Goal: Information Seeking & Learning: Learn about a topic

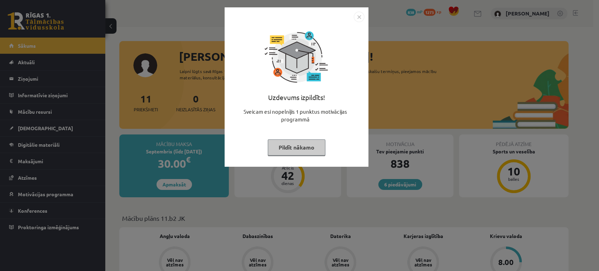
click at [303, 137] on div "Uzdevums izpildīts! Sveicam esi nopelnījis 1 punktus motivācijas programmā Pild…" at bounding box center [296, 92] width 135 height 140
click at [299, 146] on button "Pildīt nākamo" at bounding box center [297, 147] width 58 height 16
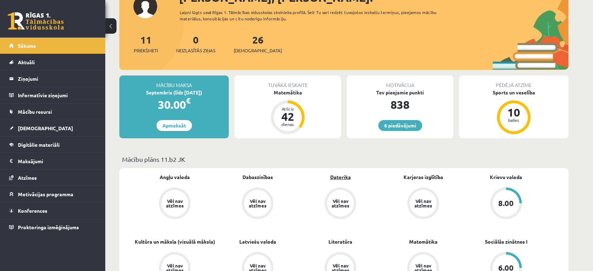
scroll to position [59, 0]
click at [405, 126] on link "6 piedāvājumi" at bounding box center [400, 125] width 44 height 11
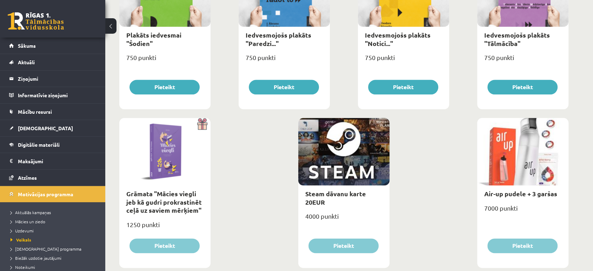
scroll to position [807, 0]
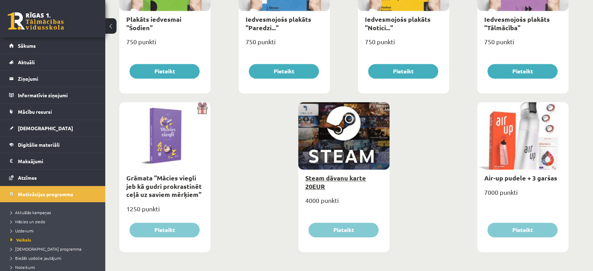
click at [337, 180] on link "Steam dāvanu karte 20EUR" at bounding box center [335, 182] width 61 height 16
type input "*"
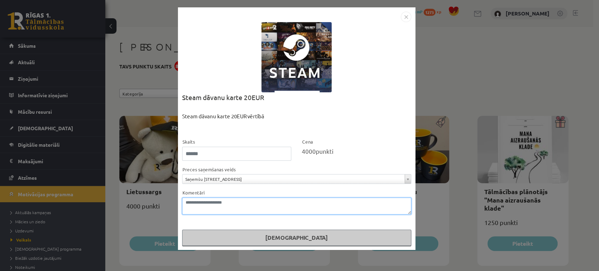
click at [241, 208] on textarea "Komentāri" at bounding box center [296, 206] width 229 height 17
click at [242, 173] on div "**********" at bounding box center [296, 174] width 229 height 19
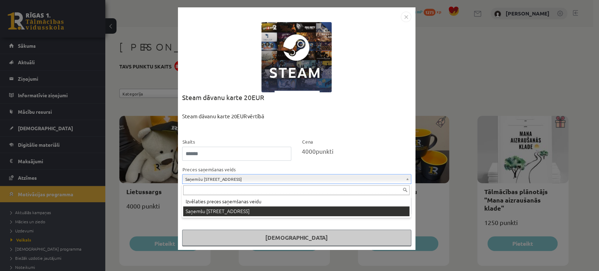
drag, startPoint x: 241, startPoint y: 178, endPoint x: 255, endPoint y: 169, distance: 16.0
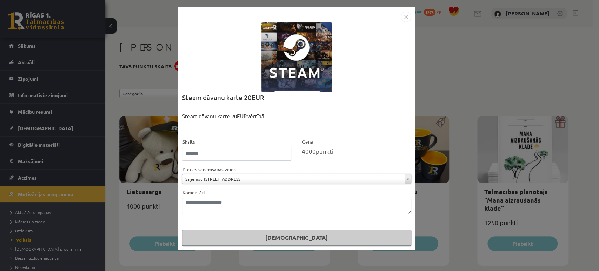
click at [407, 19] on img "Close" at bounding box center [406, 17] width 11 height 11
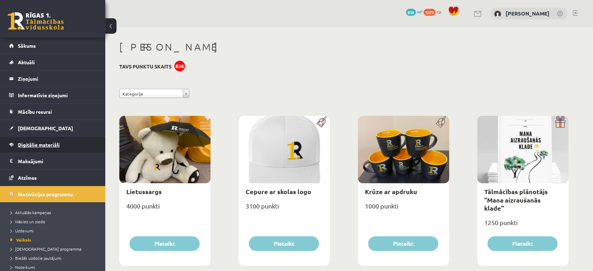
click at [32, 145] on span "Digitālie materiāli" at bounding box center [39, 144] width 42 height 6
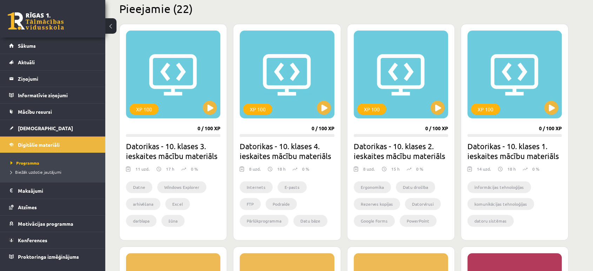
scroll to position [179, 0]
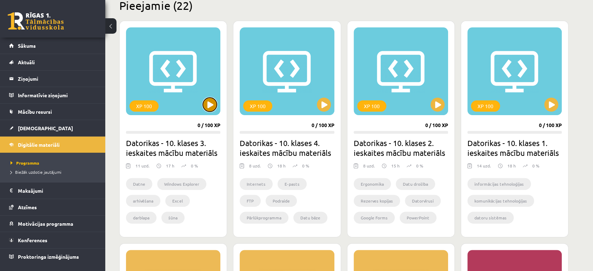
click at [213, 104] on button at bounding box center [210, 105] width 14 height 14
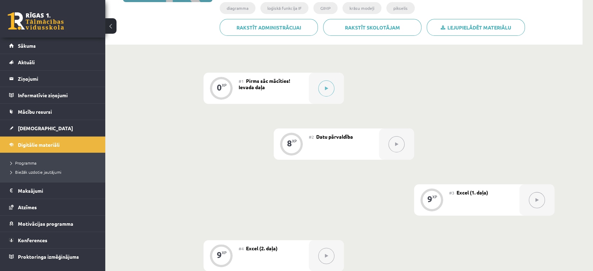
scroll to position [59, 0]
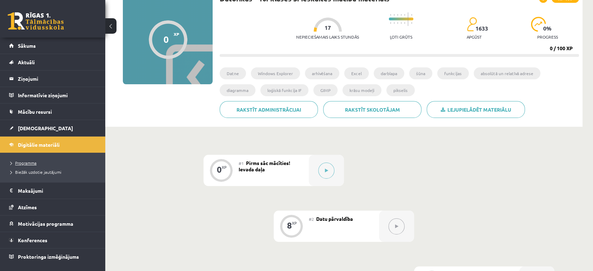
click at [25, 162] on span "Programma" at bounding box center [24, 163] width 26 height 6
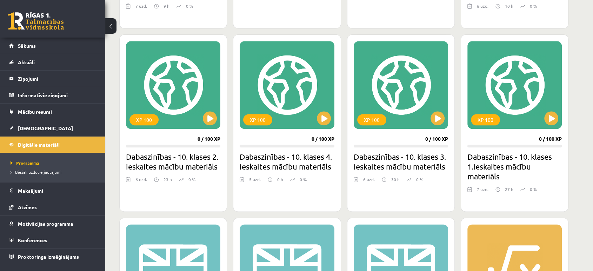
scroll to position [766, 0]
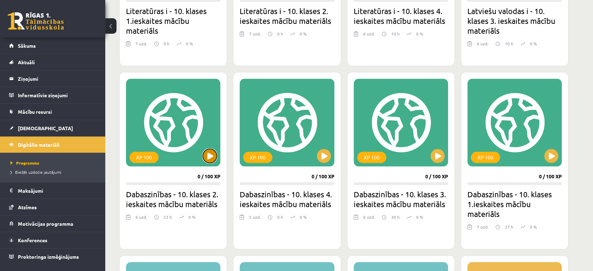
click at [214, 154] on button at bounding box center [210, 156] width 14 height 14
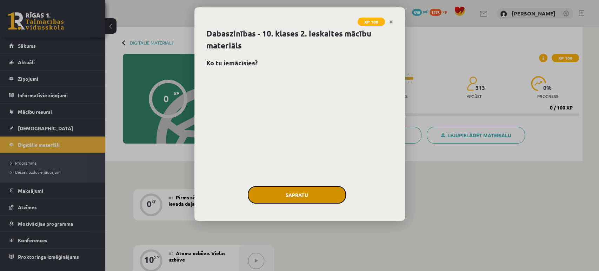
click at [296, 190] on button "Sapratu" at bounding box center [297, 195] width 98 height 18
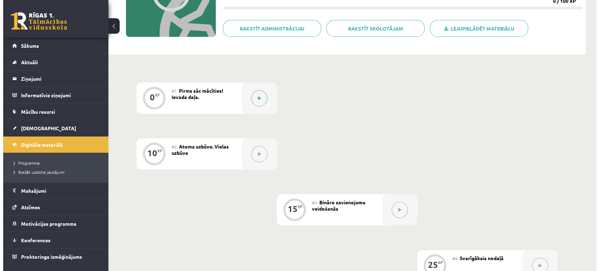
scroll to position [102, 0]
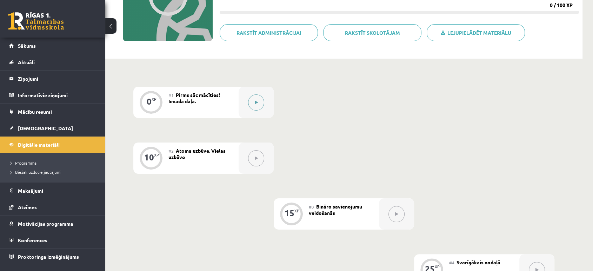
click at [254, 96] on button at bounding box center [256, 102] width 16 height 16
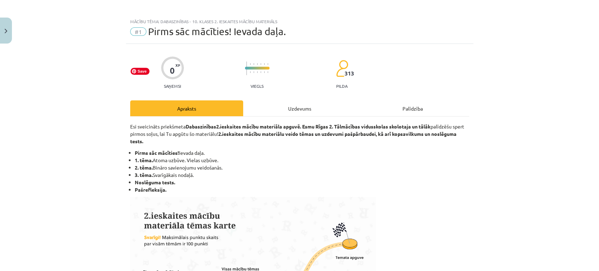
scroll to position [0, 0]
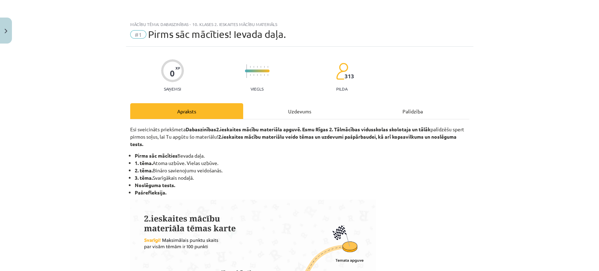
click at [293, 112] on div "Uzdevums" at bounding box center [299, 111] width 113 height 16
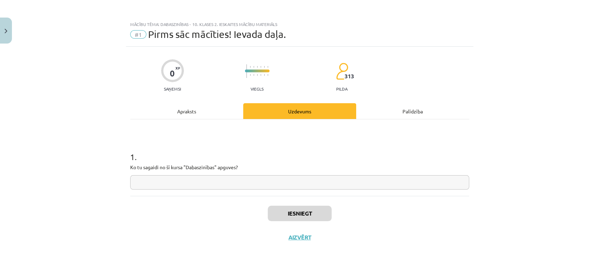
click at [167, 180] on input "text" at bounding box center [299, 182] width 339 height 14
type input "*"
type input "**********"
click at [289, 206] on button "Iesniegt" at bounding box center [300, 213] width 64 height 15
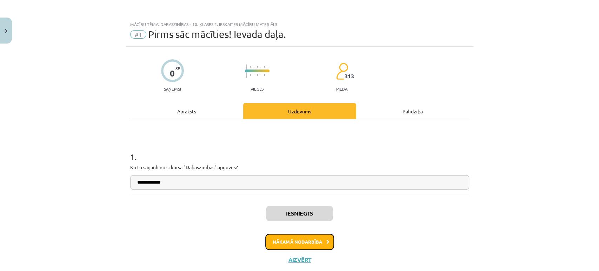
click at [295, 242] on button "Nākamā nodarbība" at bounding box center [299, 242] width 69 height 16
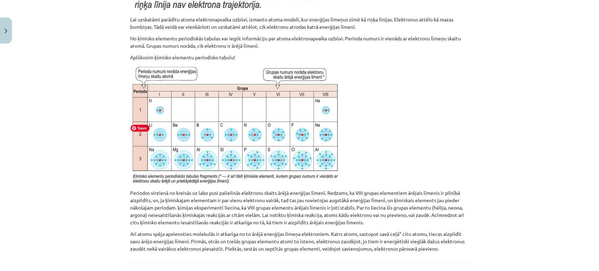
scroll to position [4417, 0]
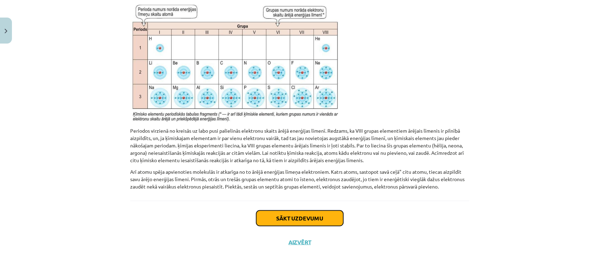
click at [287, 218] on button "Sākt uzdevumu" at bounding box center [299, 217] width 87 height 15
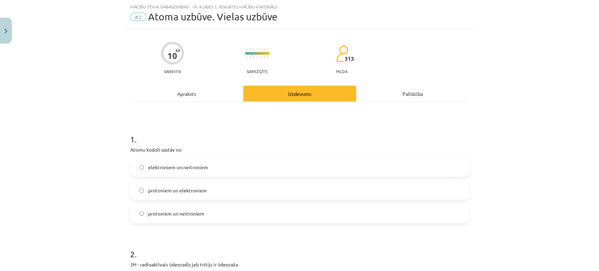
scroll to position [17, 0]
click at [158, 164] on span "elektroniem un neitroniem" at bounding box center [178, 167] width 60 height 7
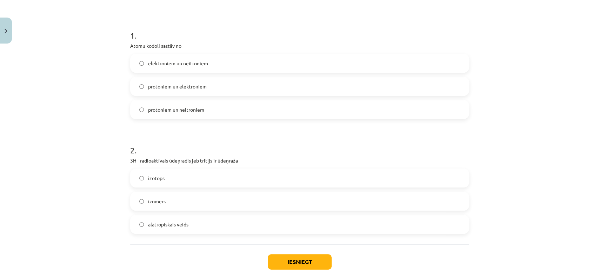
scroll to position [165, 0]
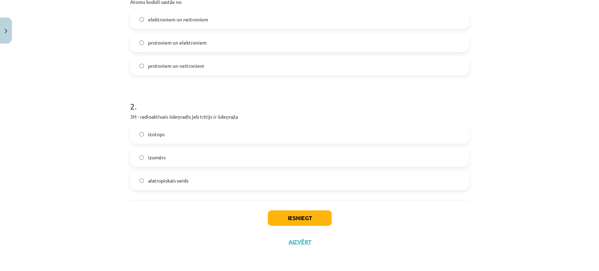
click at [154, 141] on label "izotops" at bounding box center [300, 134] width 338 height 18
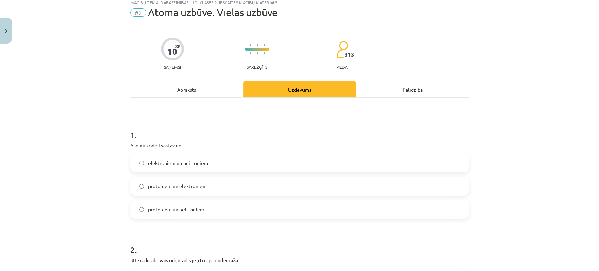
scroll to position [16, 0]
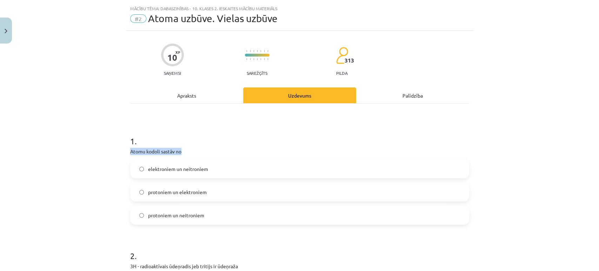
drag, startPoint x: 128, startPoint y: 150, endPoint x: 189, endPoint y: 151, distance: 61.4
click at [189, 151] on p "Atomu kodoli sastāv no" at bounding box center [299, 151] width 339 height 7
copy p "Atomu kodoli sastāv no"
click at [199, 93] on div "Apraksts" at bounding box center [186, 95] width 113 height 16
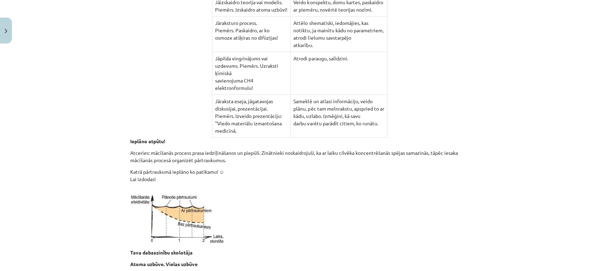
scroll to position [0, 0]
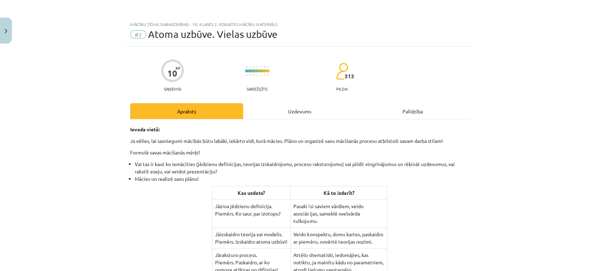
click at [299, 108] on div "Uzdevums" at bounding box center [299, 111] width 113 height 16
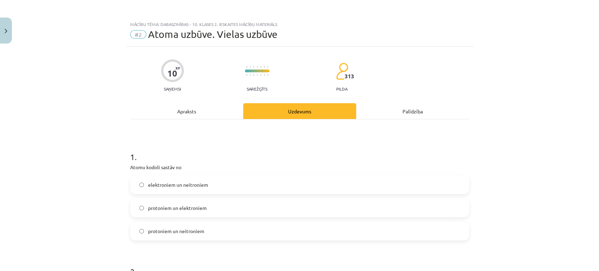
scroll to position [17, 0]
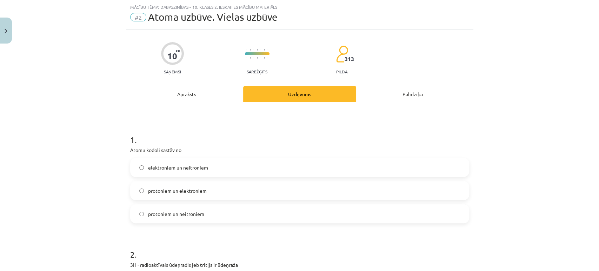
click at [166, 190] on span "protoniem un elektroniem" at bounding box center [177, 190] width 59 height 7
click at [167, 212] on span "protoniem un neitroniem" at bounding box center [176, 213] width 56 height 7
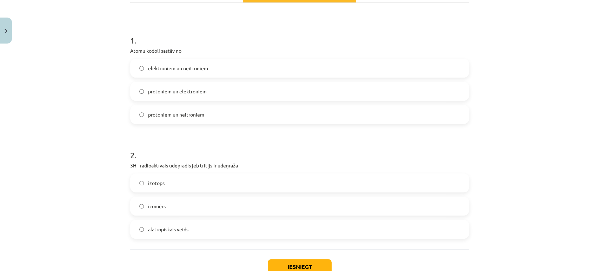
scroll to position [125, 0]
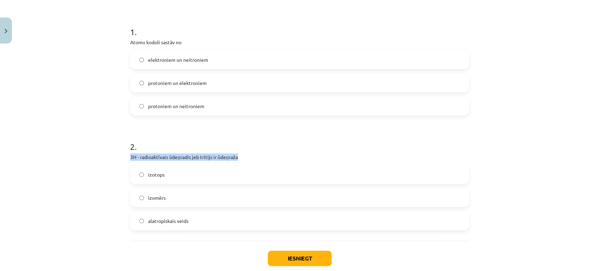
drag, startPoint x: 125, startPoint y: 156, endPoint x: 236, endPoint y: 157, distance: 110.9
click at [236, 157] on div "10 XP Saņemsi Sarežģīts 313 pilda Apraksts Uzdevums Palīdzība 1 . Atomu kodoli …" at bounding box center [299, 108] width 347 height 372
copy p "3H - radioaktīvais ūdeņradis jeb tritijs ir ūdeņraža"
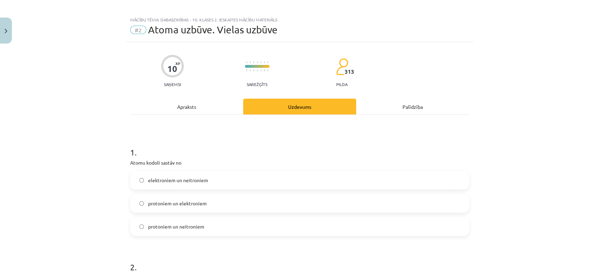
click at [187, 101] on div "Apraksts" at bounding box center [186, 107] width 113 height 16
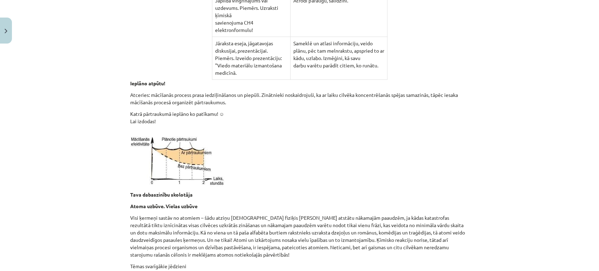
scroll to position [0, 0]
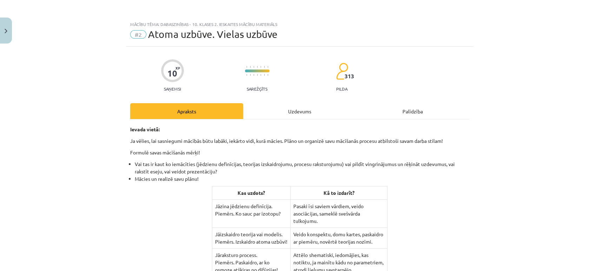
click at [261, 107] on div "Uzdevums" at bounding box center [299, 111] width 113 height 16
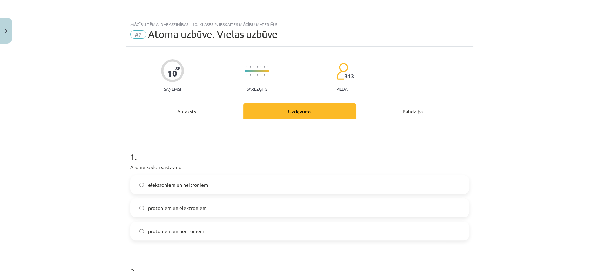
click at [181, 111] on div "Apraksts" at bounding box center [186, 111] width 113 height 16
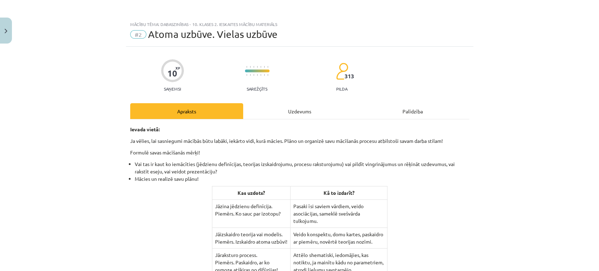
click at [275, 112] on div "Uzdevums" at bounding box center [299, 111] width 113 height 16
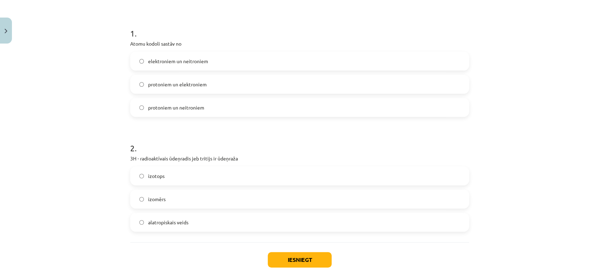
scroll to position [158, 0]
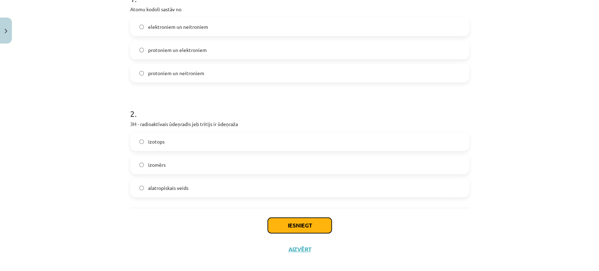
click at [285, 218] on button "Iesniegt" at bounding box center [300, 225] width 64 height 15
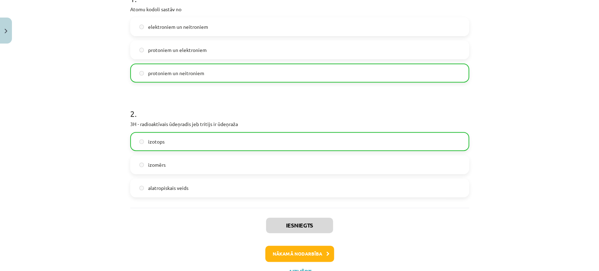
scroll to position [187, 0]
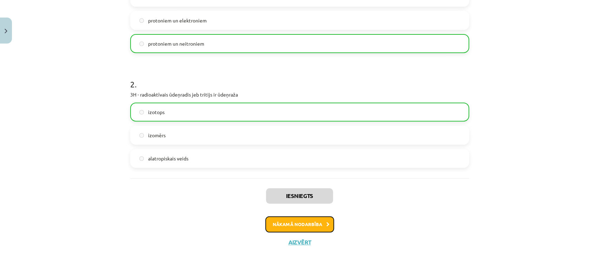
click at [300, 222] on button "Nākamā nodarbība" at bounding box center [299, 224] width 69 height 16
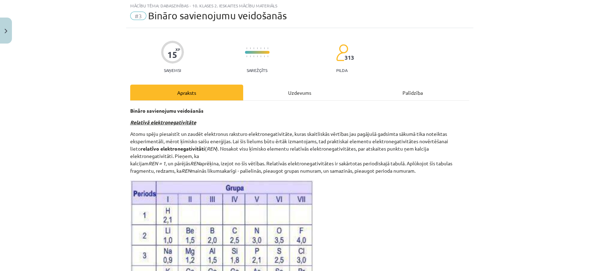
scroll to position [17, 0]
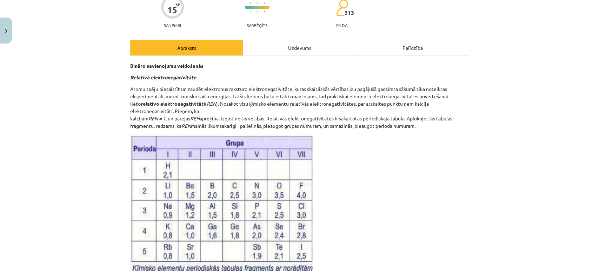
click at [291, 51] on div "Uzdevums" at bounding box center [299, 48] width 113 height 16
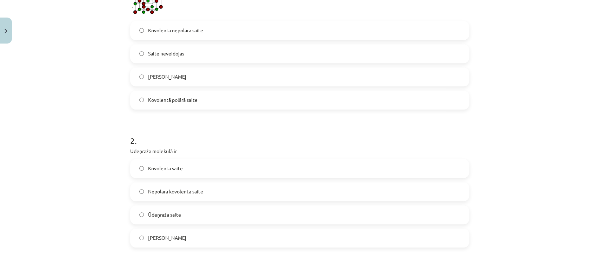
scroll to position [198, 0]
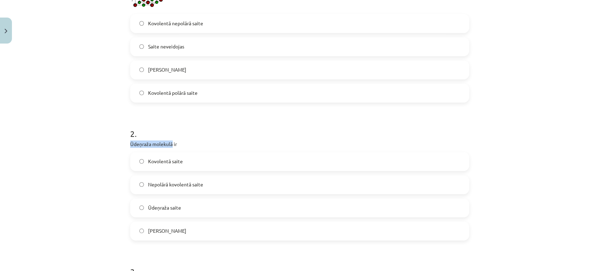
drag, startPoint x: 127, startPoint y: 144, endPoint x: 169, endPoint y: 140, distance: 42.6
click at [169, 140] on p "Ūdeņraža molekulā ir" at bounding box center [299, 143] width 339 height 7
copy p "Ūdeņraža molekulā"
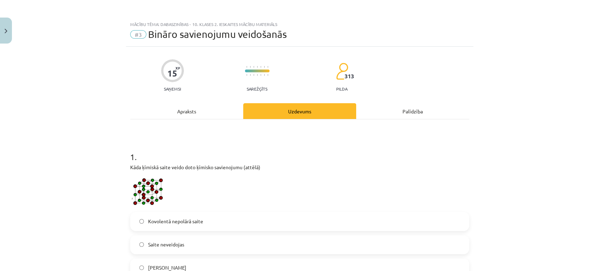
scroll to position [0, 0]
click at [198, 112] on div "Apraksts" at bounding box center [186, 111] width 113 height 16
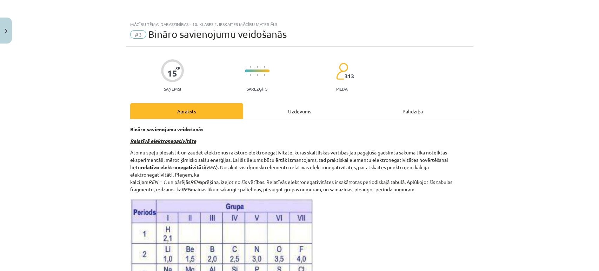
click at [294, 107] on div "Uzdevums" at bounding box center [299, 111] width 113 height 16
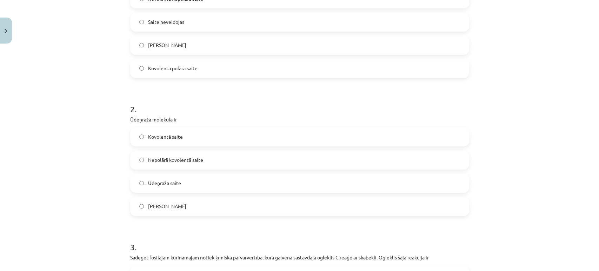
scroll to position [225, 0]
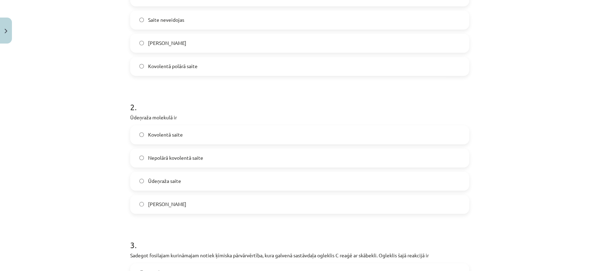
click at [169, 181] on span "Ūdeņraža saite" at bounding box center [164, 180] width 33 height 7
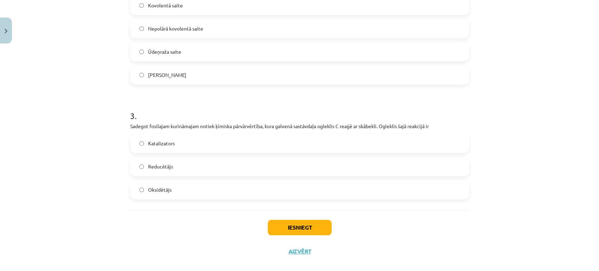
scroll to position [354, 0]
click at [164, 139] on span "Katalizators" at bounding box center [161, 142] width 27 height 7
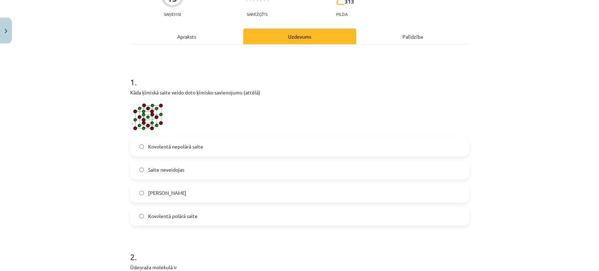
scroll to position [95, 0]
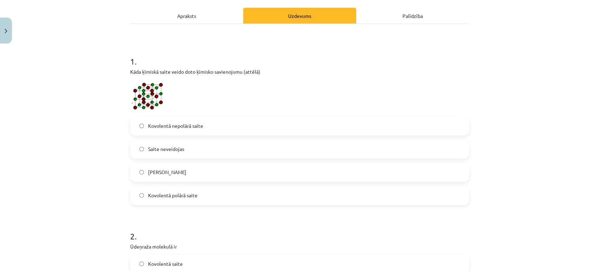
drag, startPoint x: 75, startPoint y: 107, endPoint x: 241, endPoint y: 81, distance: 168.6
click at [241, 81] on p "Kāda ķīmiskā saite veido doto ķīmisko savienojumu (attēlā)" at bounding box center [299, 90] width 339 height 44
click at [193, 24] on div "1 . Kāda ķīmiskā saite veido doto ķīmisko savienojumu (attēlā) Kovolentā nepolā…" at bounding box center [299, 246] width 339 height 444
click at [187, 16] on div "Apraksts" at bounding box center [186, 16] width 113 height 16
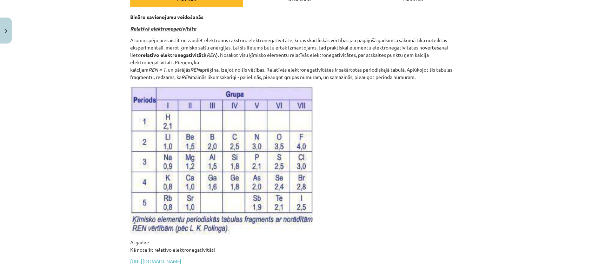
scroll to position [0, 0]
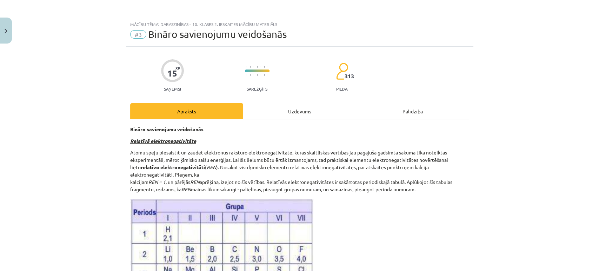
click at [269, 111] on div "Uzdevums" at bounding box center [299, 111] width 113 height 16
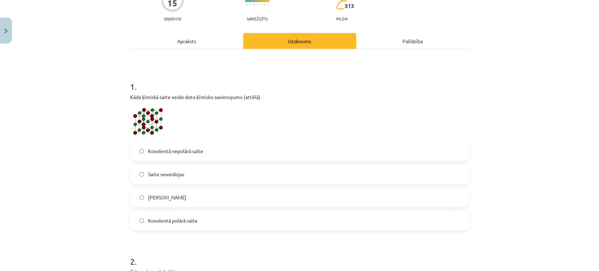
scroll to position [71, 0]
click at [189, 39] on div "Apraksts" at bounding box center [186, 41] width 113 height 16
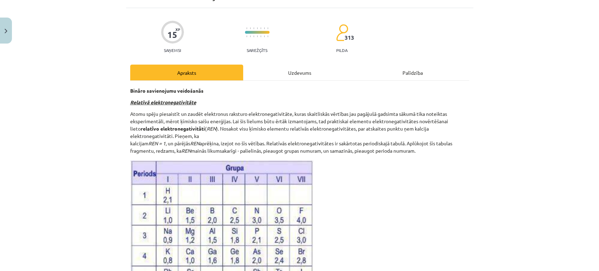
click at [298, 69] on div "Uzdevums" at bounding box center [299, 73] width 113 height 16
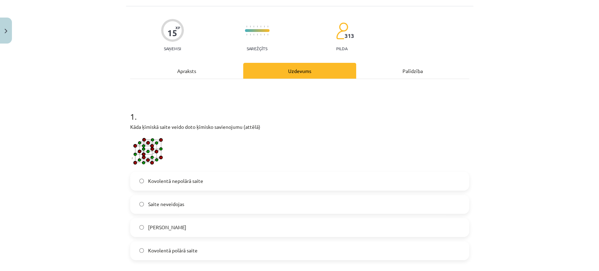
scroll to position [41, 0]
click at [180, 72] on div "Apraksts" at bounding box center [186, 70] width 113 height 16
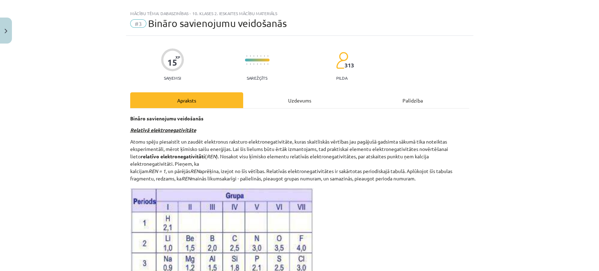
scroll to position [2, 0]
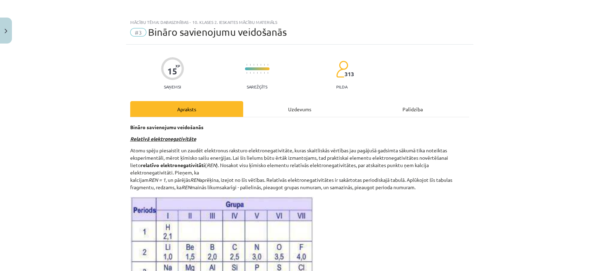
click at [280, 108] on div "Uzdevums" at bounding box center [299, 109] width 113 height 16
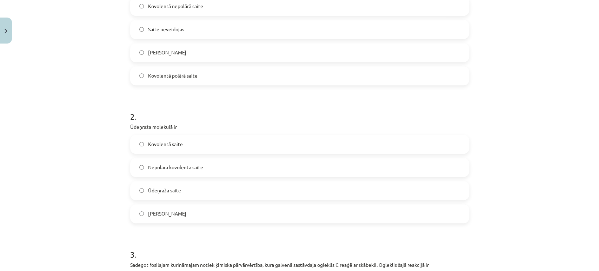
scroll to position [218, 0]
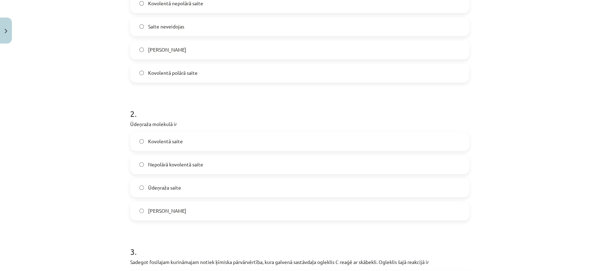
click at [165, 168] on label "Nepolārā kovolentā saite" at bounding box center [300, 165] width 338 height 18
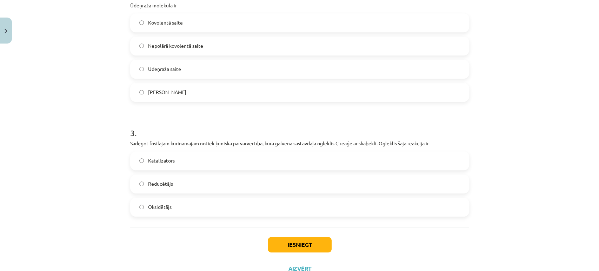
scroll to position [338, 0]
click at [160, 187] on label "Reducētājs" at bounding box center [300, 183] width 338 height 18
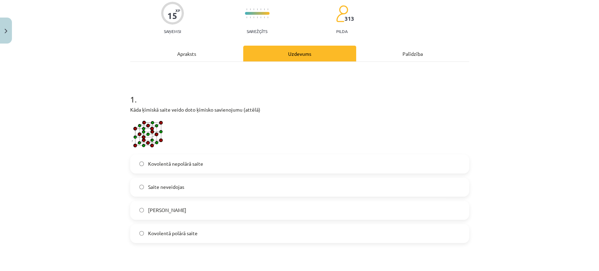
scroll to position [56, 0]
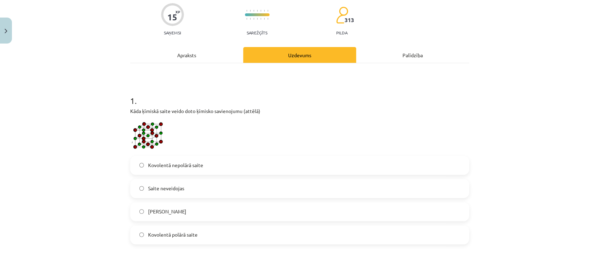
click at [144, 207] on label "Jonu saite" at bounding box center [300, 212] width 338 height 18
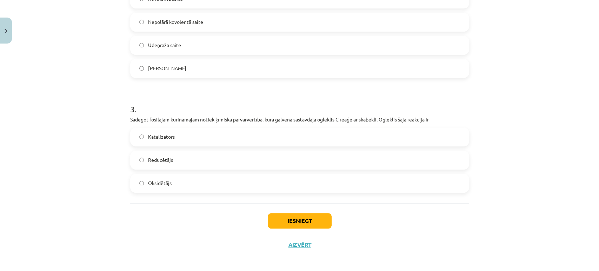
scroll to position [363, 0]
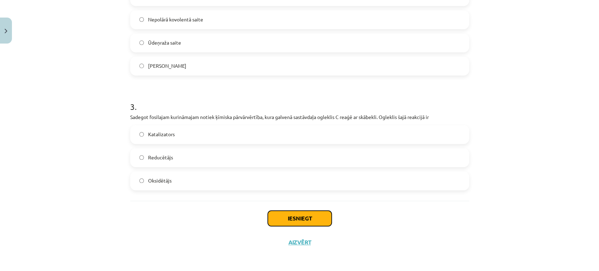
click at [281, 221] on button "Iesniegt" at bounding box center [300, 218] width 64 height 15
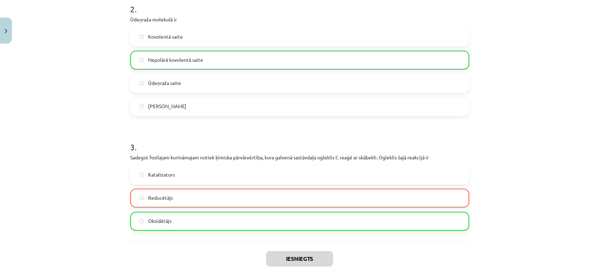
scroll to position [385, 0]
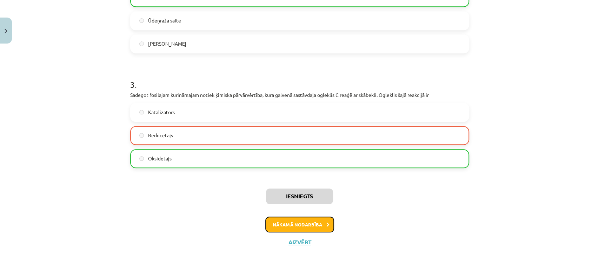
click at [304, 226] on button "Nākamā nodarbība" at bounding box center [299, 224] width 69 height 16
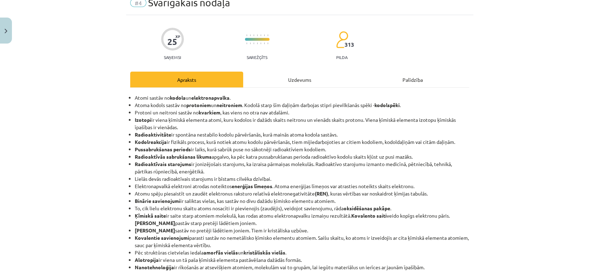
scroll to position [17, 0]
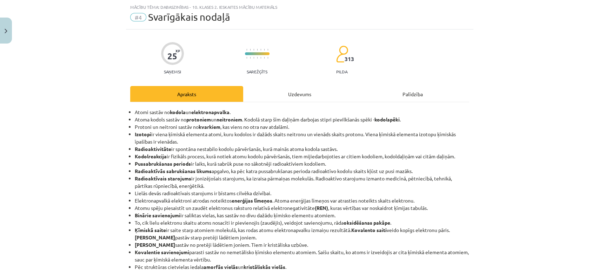
click at [279, 89] on div "Uzdevums" at bounding box center [299, 94] width 113 height 16
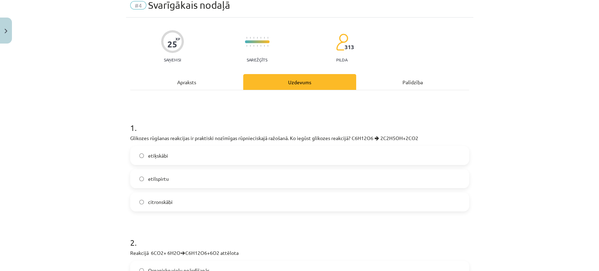
scroll to position [0, 0]
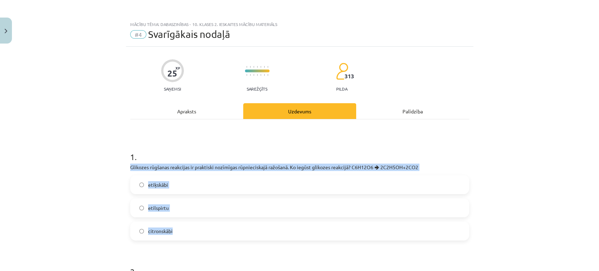
drag, startPoint x: 126, startPoint y: 167, endPoint x: 197, endPoint y: 233, distance: 96.8
copy div "Glikozes rūgšanas reakcijas ir praktiski nozīmīgas rūpnieciskajā ražošanā. Ko i…"
click at [91, 182] on div "Mācību tēma: Dabaszinības - 10. klases 2. ieskaites mācību materiāls #4 Svarīgā…" at bounding box center [299, 135] width 599 height 271
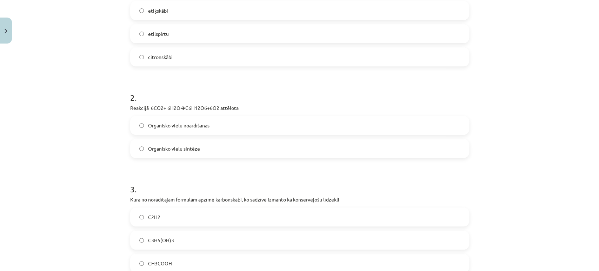
scroll to position [174, 0]
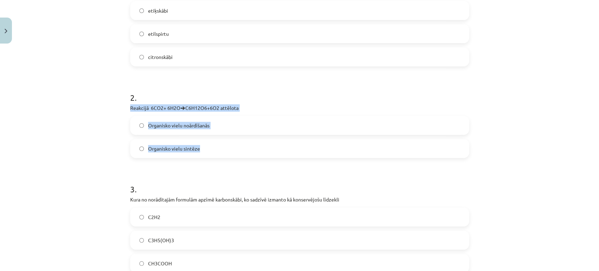
drag, startPoint x: 127, startPoint y: 108, endPoint x: 213, endPoint y: 143, distance: 93.3
click at [213, 143] on div "2 . Reakcijā 6CO2+ 6H2O🡪C6H12O6+6O2 attēlota Organisko vielu noārdīšanās Organi…" at bounding box center [299, 119] width 339 height 78
copy div "Reakcijā 6CO2+ 6H2O🡪C6H12O6+6O2 attēlota Organisko vielu noārdīšanās Organisko …"
click at [94, 154] on div "Mācību tēma: Dabaszinības - 10. klases 2. ieskaites mācību materiāls #4 Svarīgā…" at bounding box center [299, 135] width 599 height 271
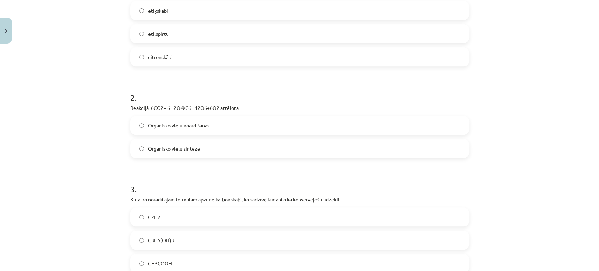
click at [191, 145] on span "Organisko vielu sintēze" at bounding box center [174, 148] width 52 height 7
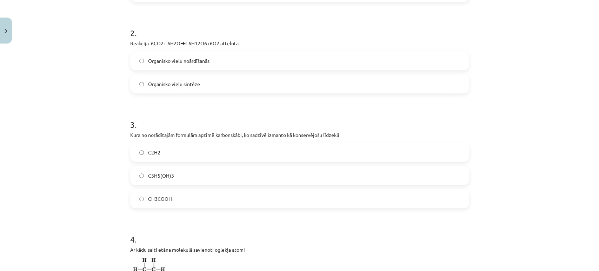
scroll to position [261, 0]
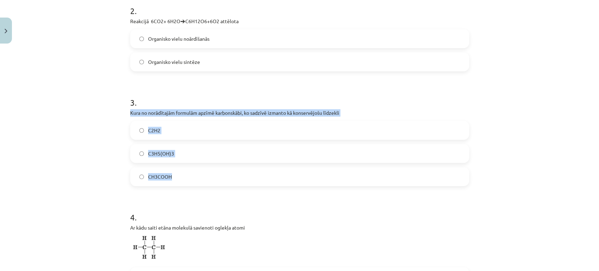
drag, startPoint x: 121, startPoint y: 109, endPoint x: 236, endPoint y: 178, distance: 134.1
click at [236, 178] on div "Mācību tēma: Dabaszinības - 10. klases 2. ieskaites mācību materiāls #4 Svarīgā…" at bounding box center [299, 135] width 599 height 271
copy div "Kura no norādītajām formulām apzīmē karbonskābi, ko sadzīvē izmanto kā konservē…"
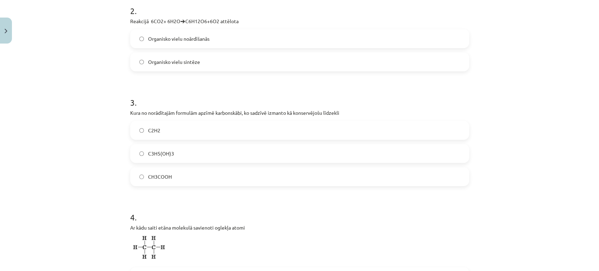
click at [253, 88] on h1 "3 ." at bounding box center [299, 96] width 339 height 22
click at [142, 175] on label "CH3COOH" at bounding box center [300, 177] width 338 height 18
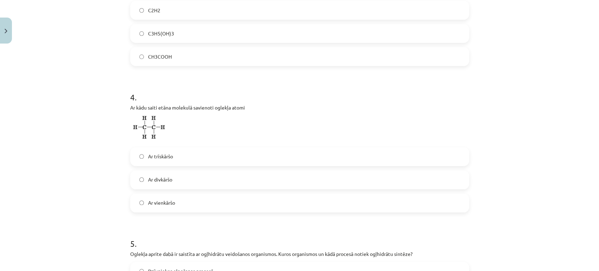
scroll to position [399, 0]
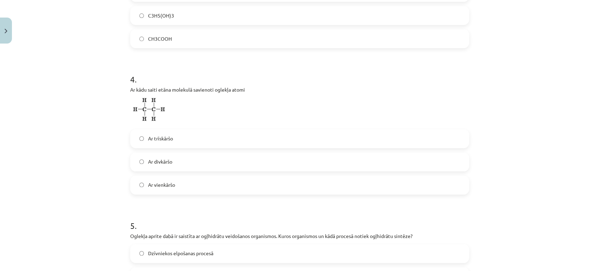
click at [166, 189] on label "Ar vienkāršo" at bounding box center [300, 185] width 338 height 18
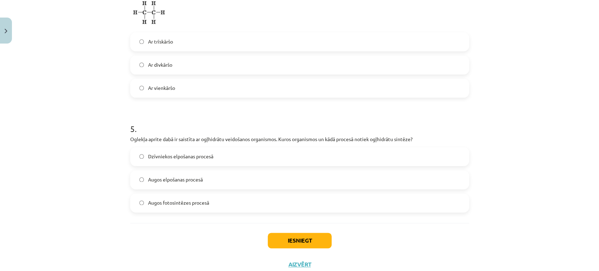
scroll to position [518, 0]
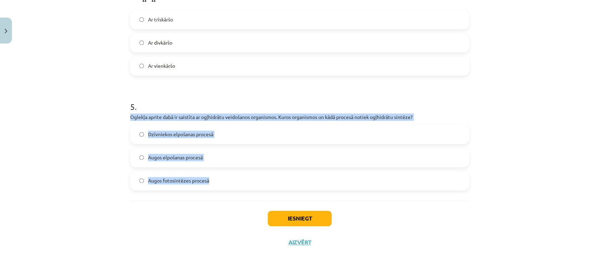
drag, startPoint x: 126, startPoint y: 116, endPoint x: 221, endPoint y: 176, distance: 112.4
copy div "Oglekļa aprite dabā ir saistīta ar ogļhidrātu veidošanos organismos. Kuros orga…"
click at [106, 145] on div "Mācību tēma: Dabaszinības - 10. klases 2. ieskaites mācību materiāls #4 Svarīgā…" at bounding box center [299, 135] width 599 height 271
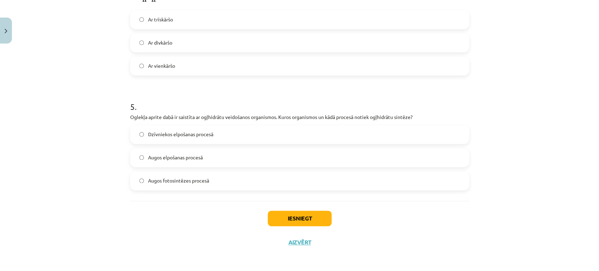
click at [153, 182] on span "Augos fotosintēzes procesā" at bounding box center [178, 180] width 61 height 7
click at [299, 218] on button "Iesniegt" at bounding box center [300, 218] width 64 height 15
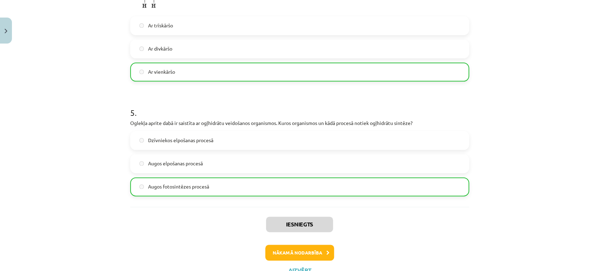
scroll to position [540, 0]
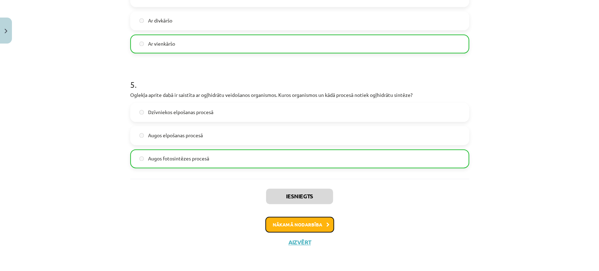
click at [291, 218] on button "Nākamā nodarbība" at bounding box center [299, 224] width 69 height 16
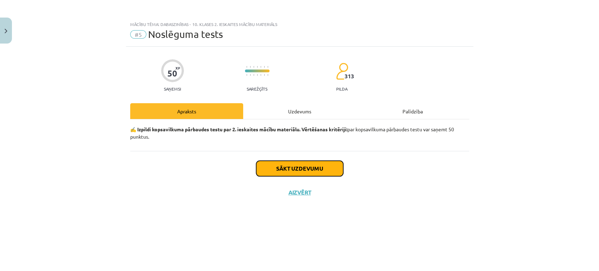
click at [321, 161] on button "Sākt uzdevumu" at bounding box center [299, 168] width 87 height 15
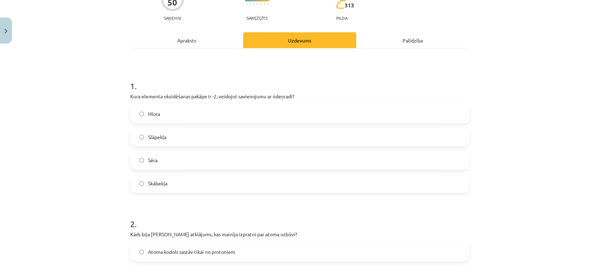
scroll to position [75, 0]
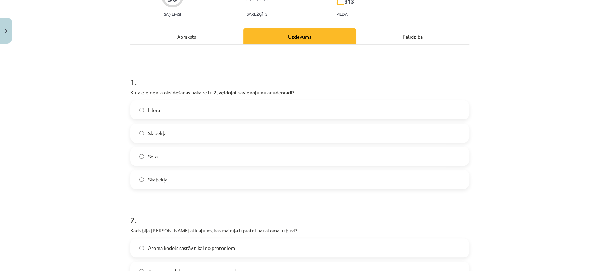
click at [165, 112] on label "Hlora" at bounding box center [300, 110] width 338 height 18
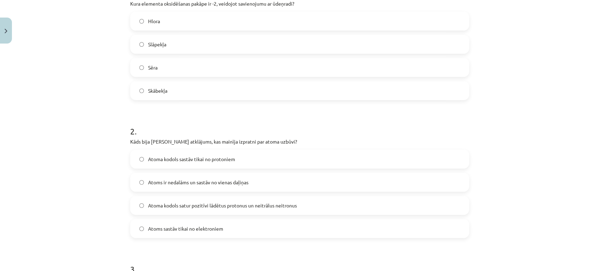
scroll to position [214, 0]
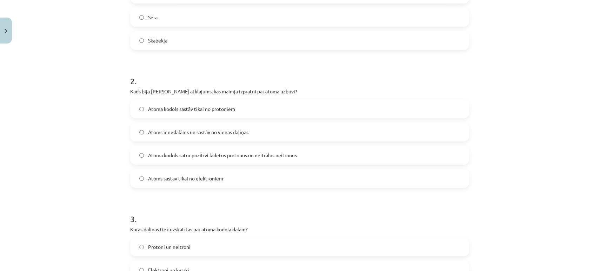
click at [208, 159] on label "Atoma kodols satur pozitīvi lādētus protonus un neitrālus neitronus" at bounding box center [300, 155] width 338 height 18
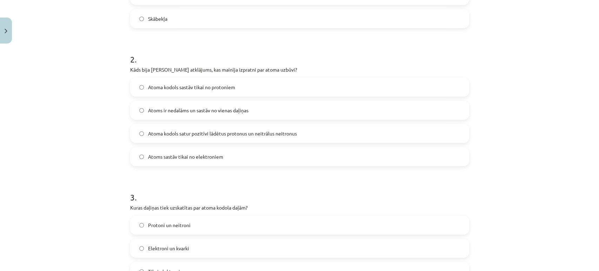
scroll to position [236, 0]
click at [209, 109] on span "Atoms ir nedalāms un sastāv no vienas daļiņas" at bounding box center [198, 109] width 100 height 7
click at [206, 84] on span "Atoma kodols sastāv tikai no protoniem" at bounding box center [191, 86] width 87 height 7
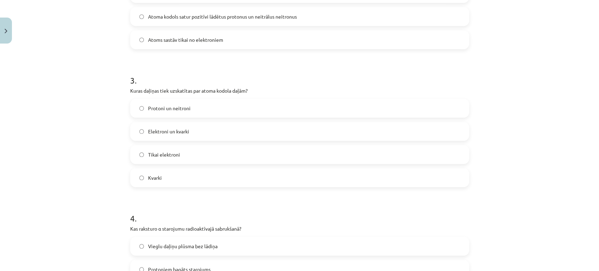
scroll to position [353, 0]
click at [196, 102] on label "Protoni un neitroni" at bounding box center [300, 108] width 338 height 18
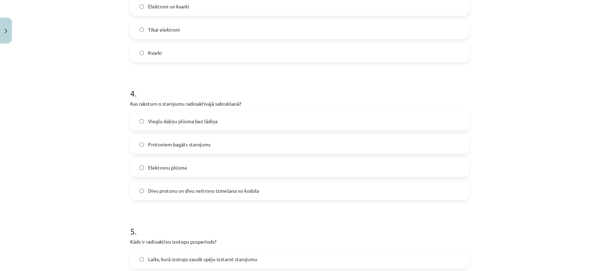
scroll to position [477, 0]
click at [196, 166] on label "Elektronu plūsma" at bounding box center [300, 168] width 338 height 18
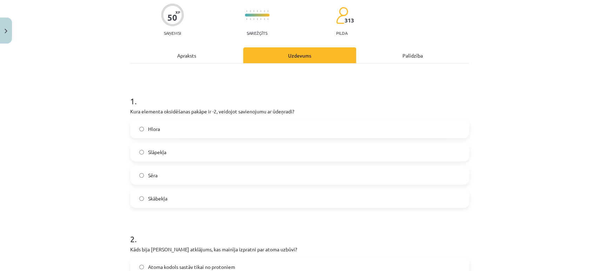
scroll to position [60, 0]
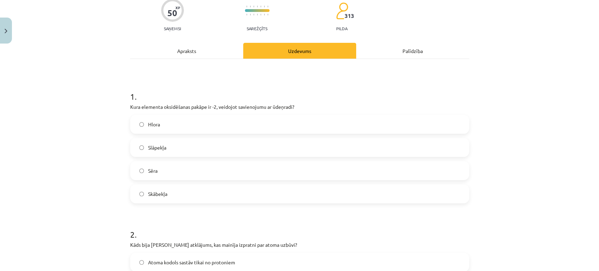
click at [144, 187] on label "Skābekļa" at bounding box center [300, 194] width 338 height 18
click at [65, 126] on div "Mācību tēma: Dabaszinības - 10. klases 2. ieskaites mācību materiāls #5 Noslēgu…" at bounding box center [299, 135] width 599 height 271
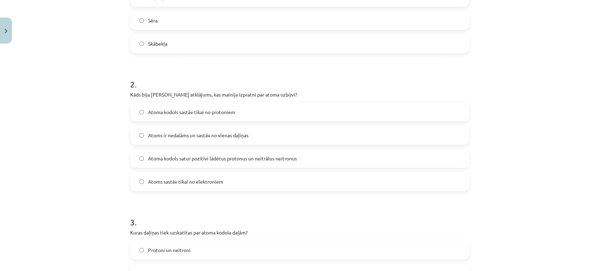
scroll to position [212, 0]
click at [165, 156] on span "Atoma kodols satur pozitīvi lādētus protonus un neitrālus neitronus" at bounding box center [222, 157] width 149 height 7
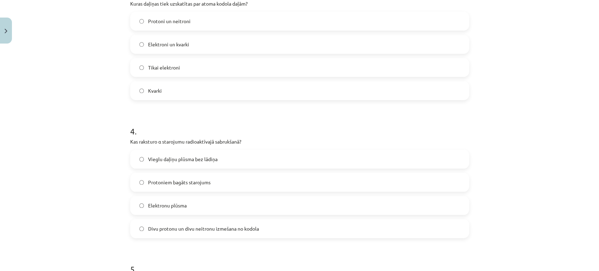
scroll to position [452, 0]
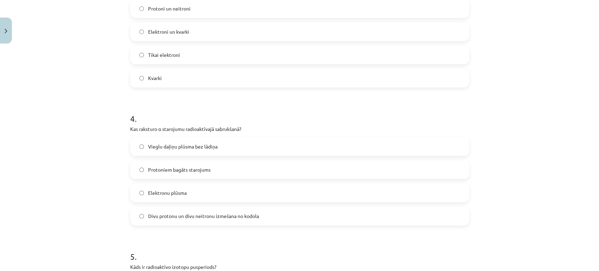
click at [55, 159] on div "Mācību tēma: Dabaszinības - 10. klases 2. ieskaites mācību materiāls #5 Noslēgu…" at bounding box center [299, 135] width 599 height 271
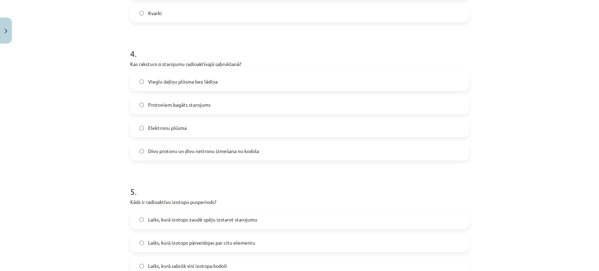
scroll to position [517, 0]
click at [164, 154] on label "Divu protonu un divu neitronu izmešana no kodola" at bounding box center [300, 151] width 338 height 18
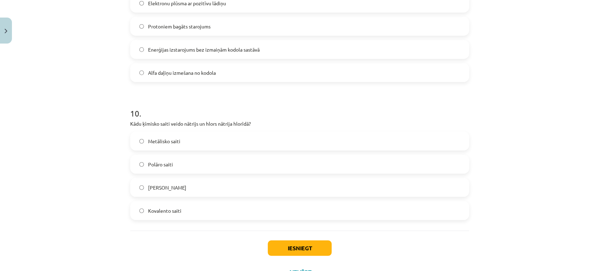
scroll to position [1315, 0]
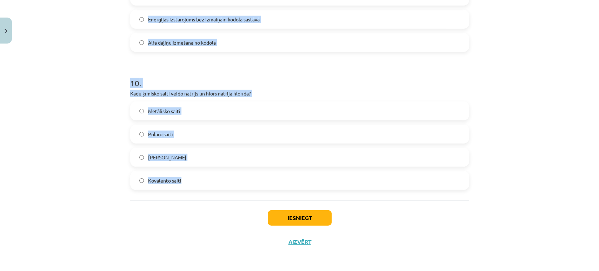
drag, startPoint x: 124, startPoint y: 90, endPoint x: 216, endPoint y: 177, distance: 127.6
copy form "5 . Kāds ir radioaktīvo izotopu pusperiods? Laiks, kurā izotops zaudē spēju izs…"
click at [52, 117] on div "Mācību tēma: Dabaszinības - 10. klases 2. ieskaites mācību materiāls #5 Noslēgu…" at bounding box center [299, 135] width 599 height 271
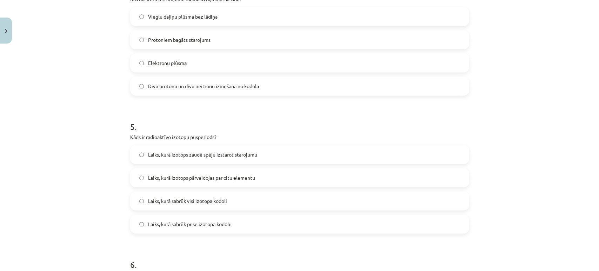
scroll to position [636, 0]
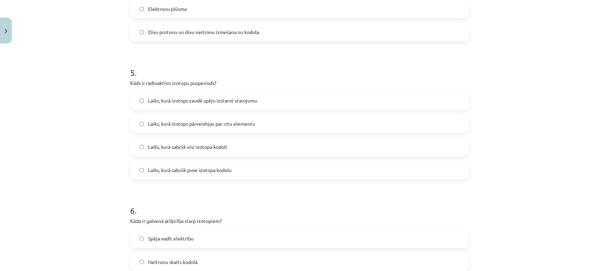
click at [179, 147] on span "Laiks, kurā sabrūk visi izotopa kodoli" at bounding box center [187, 146] width 79 height 7
click at [50, 218] on div "Mācību tēma: Dabaszinības - 10. klases 2. ieskaites mācību materiāls #5 Noslēgu…" at bounding box center [299, 135] width 599 height 271
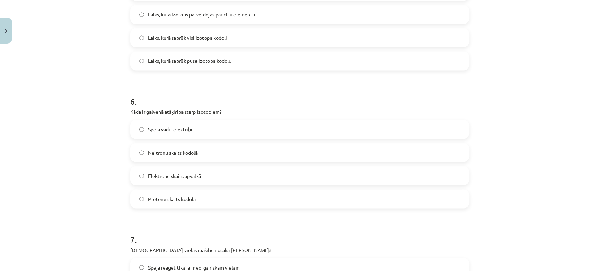
scroll to position [761, 0]
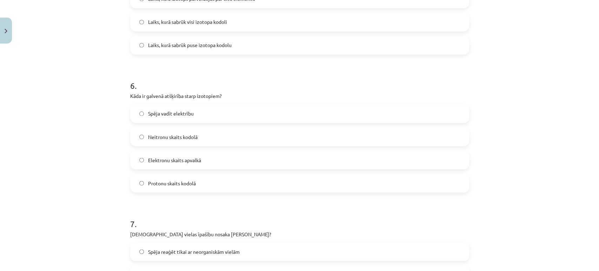
click at [148, 139] on span "Neitronu skaits kodolā" at bounding box center [172, 136] width 49 height 7
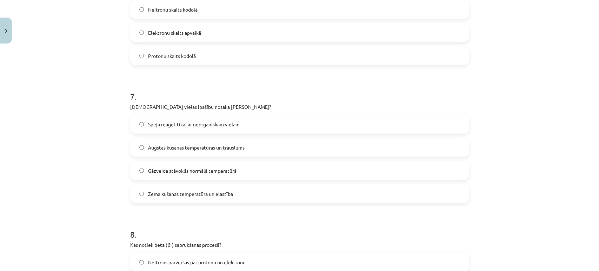
scroll to position [888, 0]
click at [183, 147] on span "Augstas kušanas temperatūras un trauslums" at bounding box center [196, 146] width 96 height 7
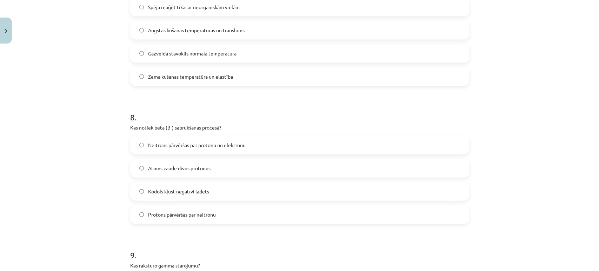
scroll to position [1036, 0]
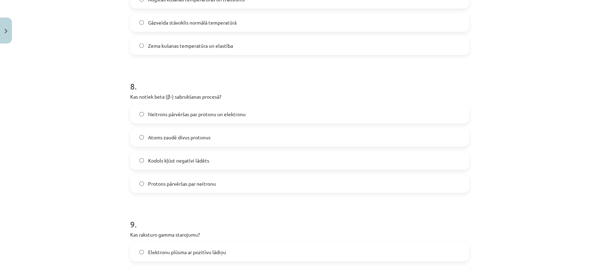
click at [165, 111] on span "Neitrons pārvēršas par protonu un elektronu" at bounding box center [197, 114] width 98 height 7
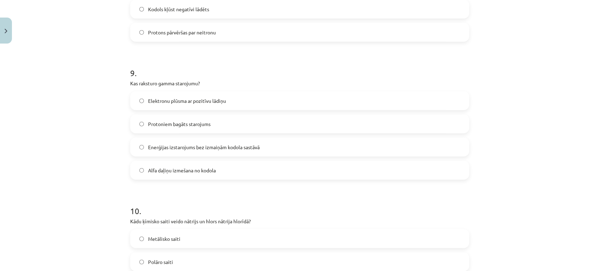
click at [161, 156] on div "Enerģijas izstarojums bez izmaiņām kodola sastāvā" at bounding box center [299, 147] width 339 height 19
click at [154, 142] on label "Enerģijas izstarojums bez izmaiņām kodola sastāvā" at bounding box center [300, 147] width 338 height 18
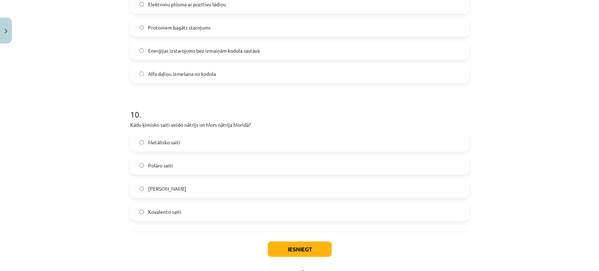
scroll to position [1315, 0]
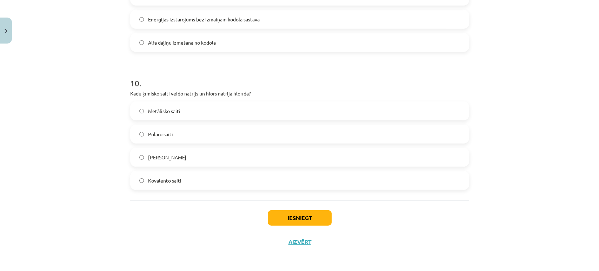
click at [152, 157] on span "Jonu saiti" at bounding box center [167, 157] width 38 height 7
click at [301, 224] on button "Iesniegt" at bounding box center [300, 217] width 64 height 15
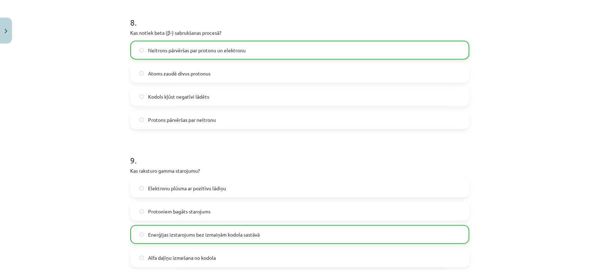
scroll to position [1337, 0]
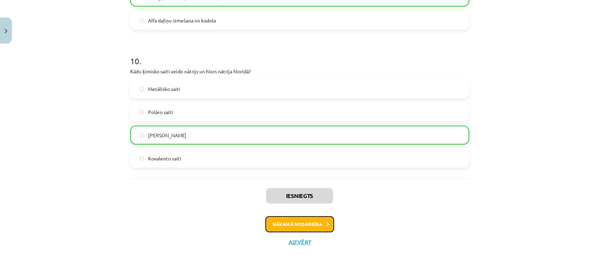
click at [290, 221] on button "Nākamā nodarbība" at bounding box center [299, 224] width 69 height 16
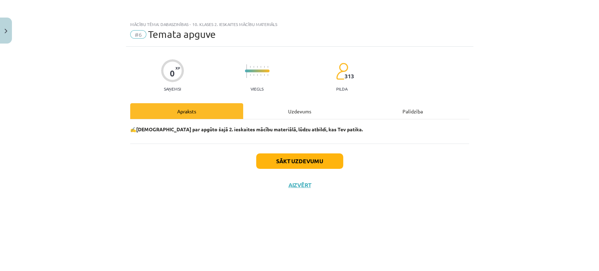
scroll to position [0, 0]
drag, startPoint x: 298, startPoint y: 99, endPoint x: 294, endPoint y: 111, distance: 13.4
click at [294, 111] on div "0 XP Saņemsi Viegls 313 pilda Apraksts Uzdevums Palīdzība ✍️Padomā par apgūto š…" at bounding box center [299, 150] width 347 height 207
click at [294, 111] on div "Uzdevums" at bounding box center [299, 111] width 113 height 16
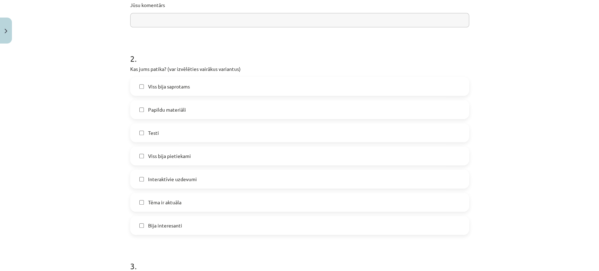
scroll to position [164, 0]
click at [183, 154] on span "Viss bija pietiekami" at bounding box center [169, 154] width 43 height 7
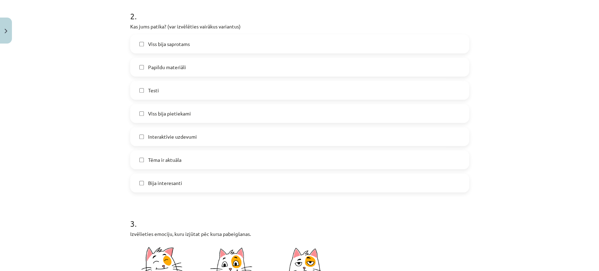
scroll to position [205, 0]
click at [166, 193] on form "1 . Jūsu komentārs 2 . Kas jums patika? (var izvēlēties vairākus variantus) Vis…" at bounding box center [299, 268] width 339 height 666
click at [162, 184] on span "Bija interesanti" at bounding box center [165, 182] width 34 height 7
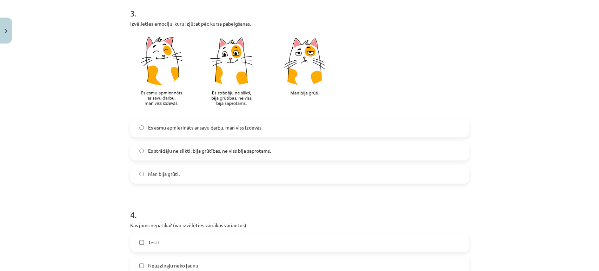
scroll to position [418, 0]
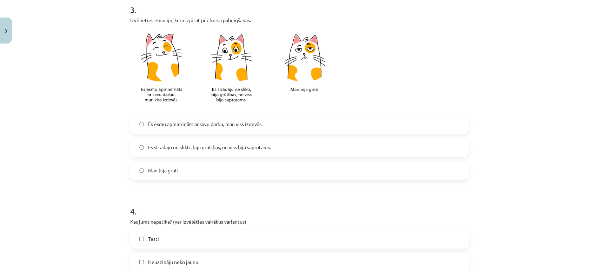
click at [172, 145] on span "Es strādāju ne slikti, bija grūtības, ne viss bija saprotams." at bounding box center [209, 147] width 123 height 7
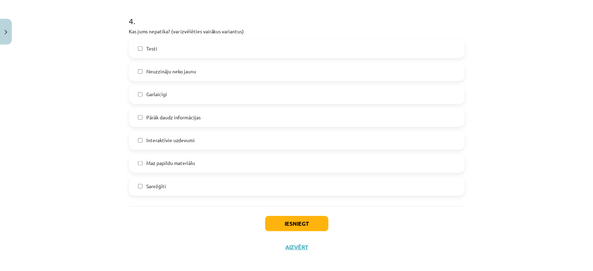
scroll to position [614, 0]
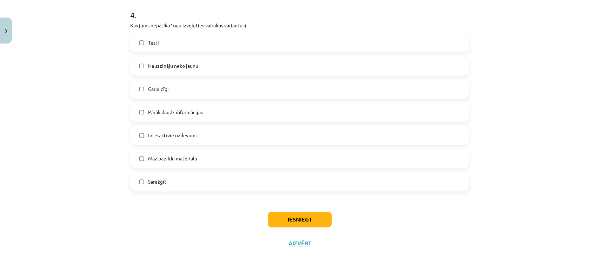
click at [192, 149] on div "Maz papildu materiālu" at bounding box center [299, 158] width 339 height 19
click at [188, 151] on label "Maz papildu materiālu" at bounding box center [300, 159] width 338 height 18
click at [288, 218] on button "Iesniegt" at bounding box center [300, 219] width 64 height 15
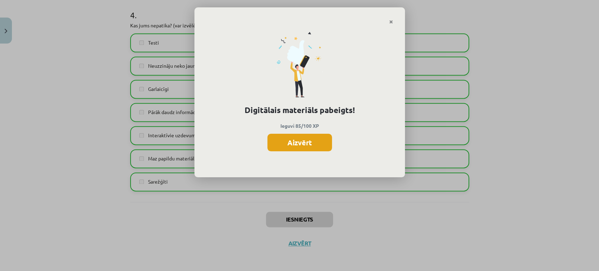
click at [309, 137] on button "Aizvērt" at bounding box center [299, 143] width 65 height 18
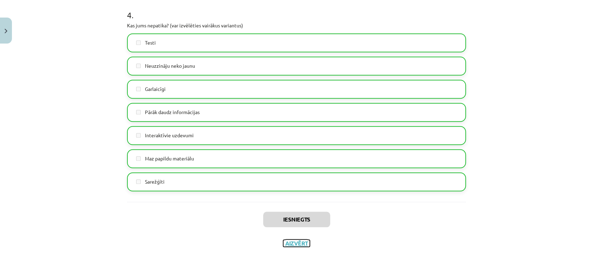
click at [293, 241] on button "Aizvērt" at bounding box center [296, 243] width 27 height 7
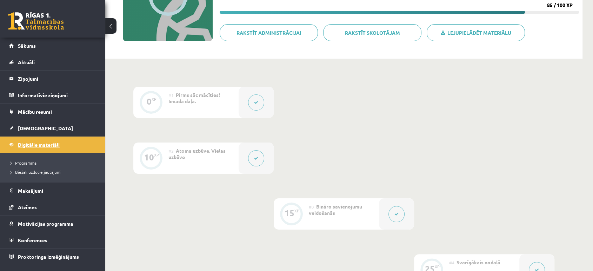
click at [37, 144] on span "Digitālie materiāli" at bounding box center [39, 144] width 42 height 6
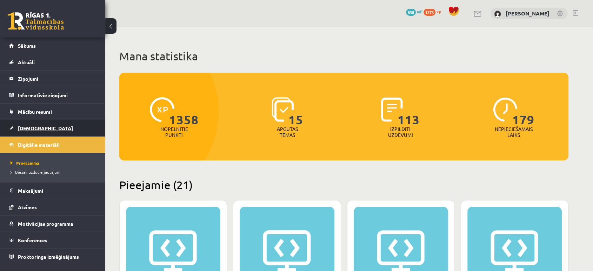
click at [27, 130] on span "[DEMOGRAPHIC_DATA]" at bounding box center [45, 128] width 55 height 6
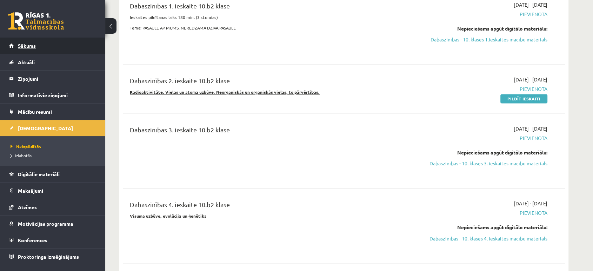
scroll to position [1038, 0]
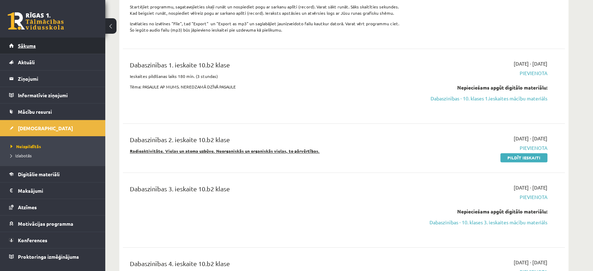
click at [18, 39] on link "Sākums" at bounding box center [52, 46] width 87 height 16
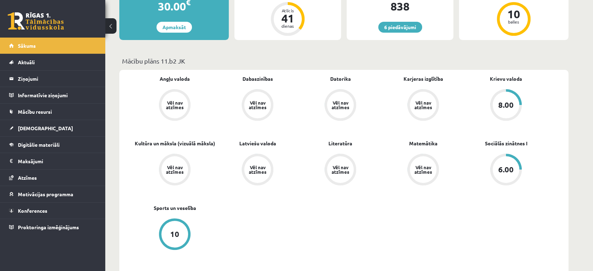
scroll to position [188, 0]
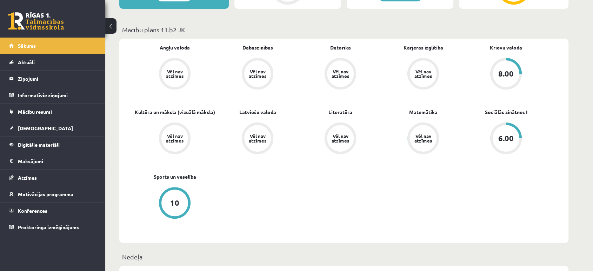
click at [229, 269] on div "(15.09 - 21.09)" at bounding box center [343, 275] width 449 height 19
